Goal: Check status: Check status

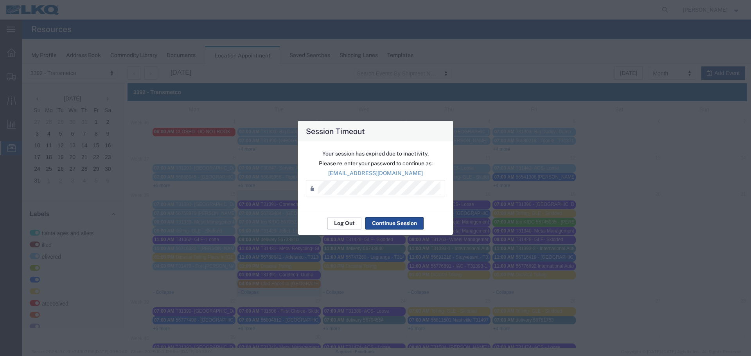
click at [345, 224] on button "Log Out" at bounding box center [345, 223] width 34 height 13
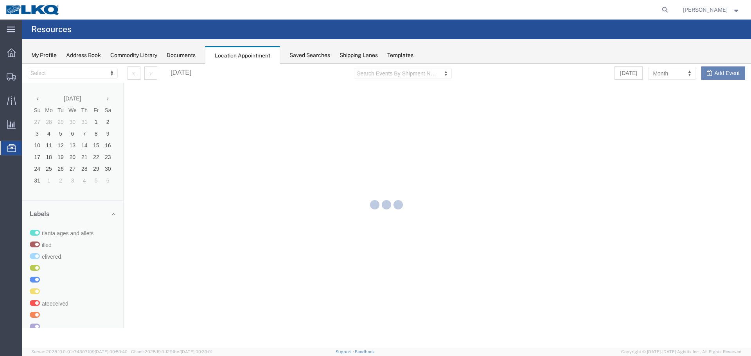
select select "28018"
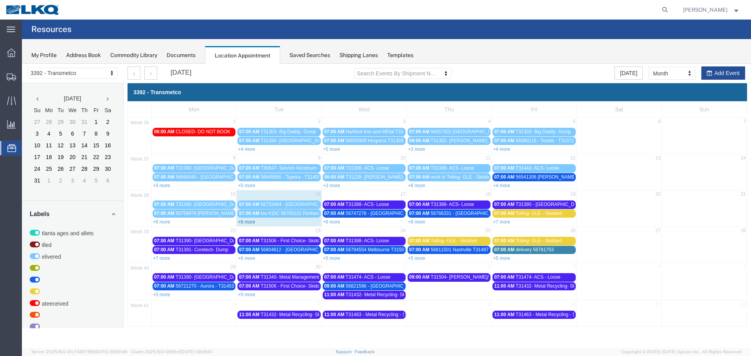
click at [249, 224] on link "+6 more" at bounding box center [246, 222] width 17 height 5
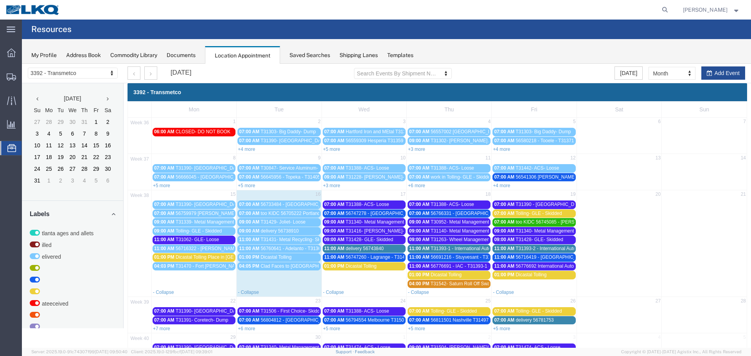
click at [272, 231] on span "delivery 56738910" at bounding box center [280, 231] width 38 height 5
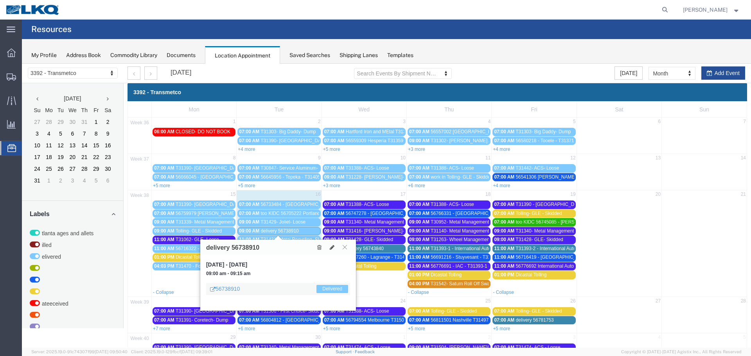
click at [272, 231] on span "delivery 56738910" at bounding box center [280, 231] width 38 height 5
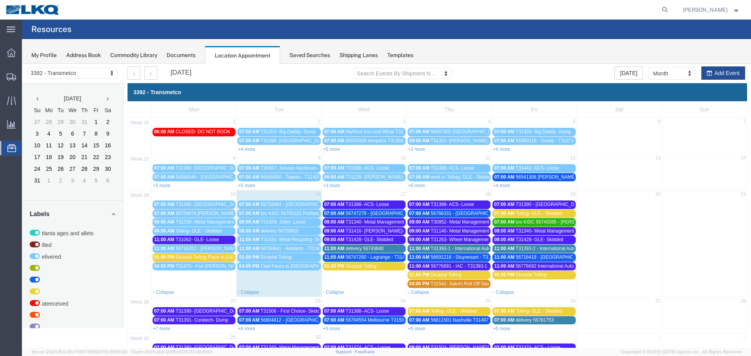
click at [274, 232] on span "delivery 56738910" at bounding box center [280, 231] width 38 height 5
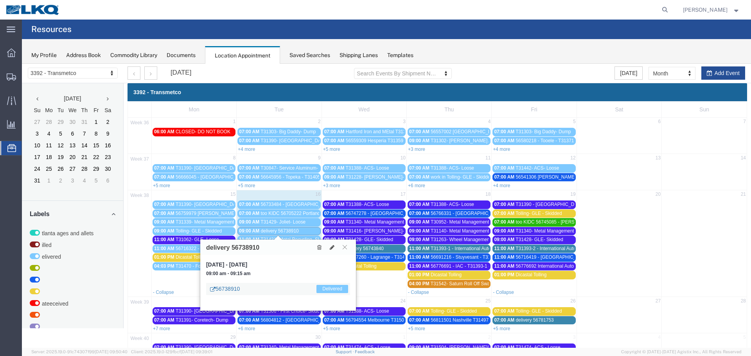
click at [233, 289] on link "56738910" at bounding box center [225, 289] width 30 height 8
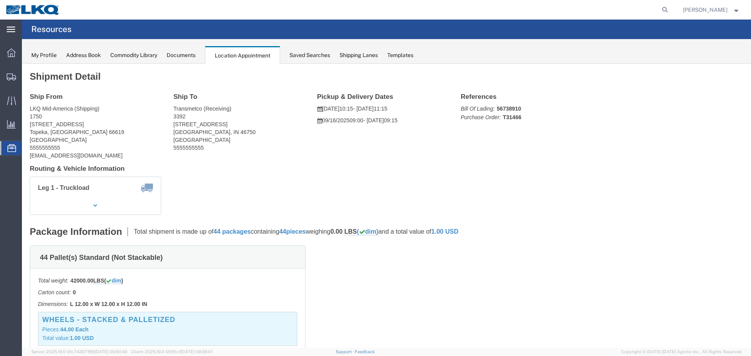
click at [7, 33] on svg-icon at bounding box center [11, 29] width 9 height 8
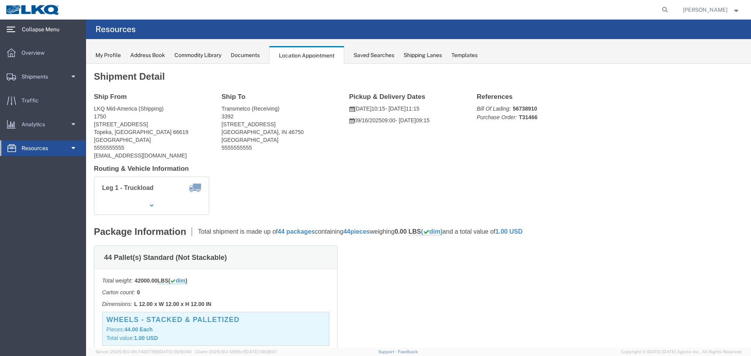
click at [9, 29] on icon at bounding box center [11, 30] width 9 height 6
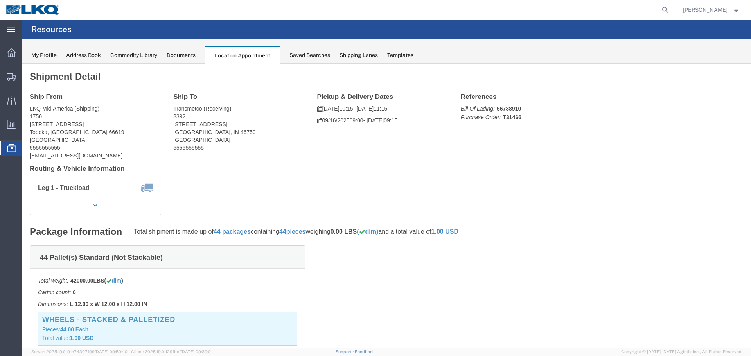
click at [0, 0] on span "Location Appointment" at bounding box center [0, 0] width 0 height 0
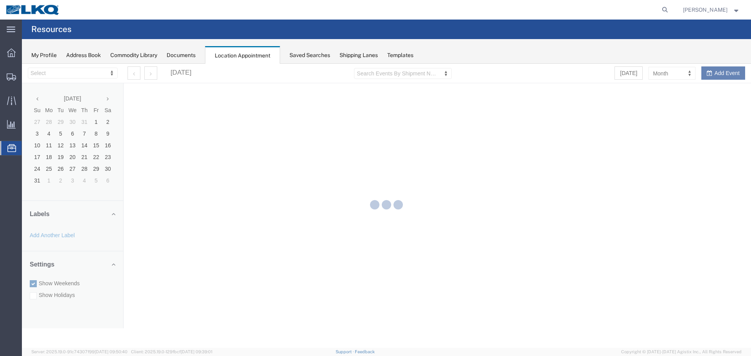
select select "28018"
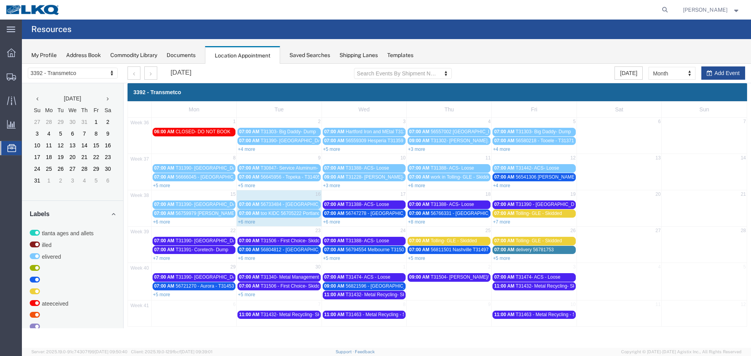
click at [0, 0] on span "Location Appointment" at bounding box center [0, 0] width 0 height 0
click at [246, 223] on link "+6 more" at bounding box center [246, 222] width 17 height 5
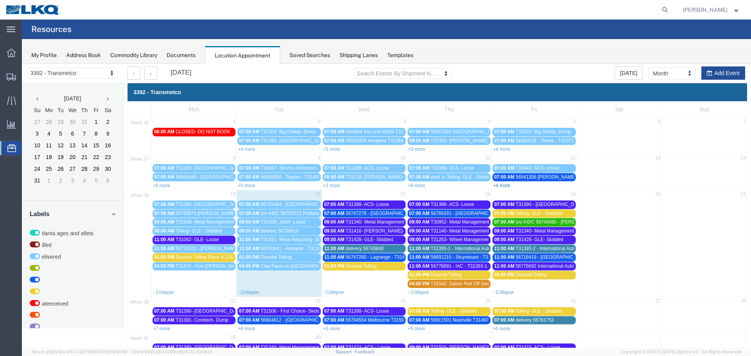
click at [499, 186] on link "+4 more" at bounding box center [501, 185] width 17 height 5
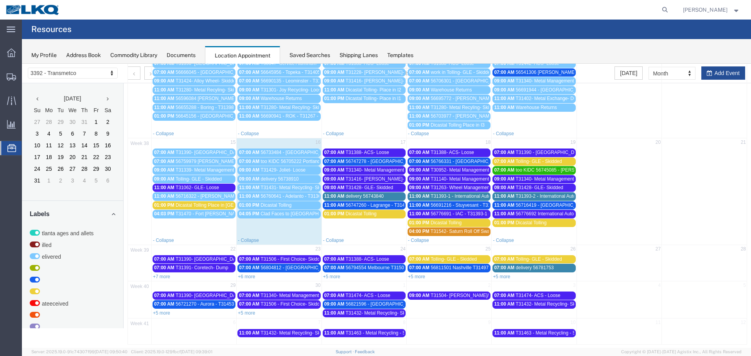
scroll to position [110, 0]
